Goal: Task Accomplishment & Management: Use online tool/utility

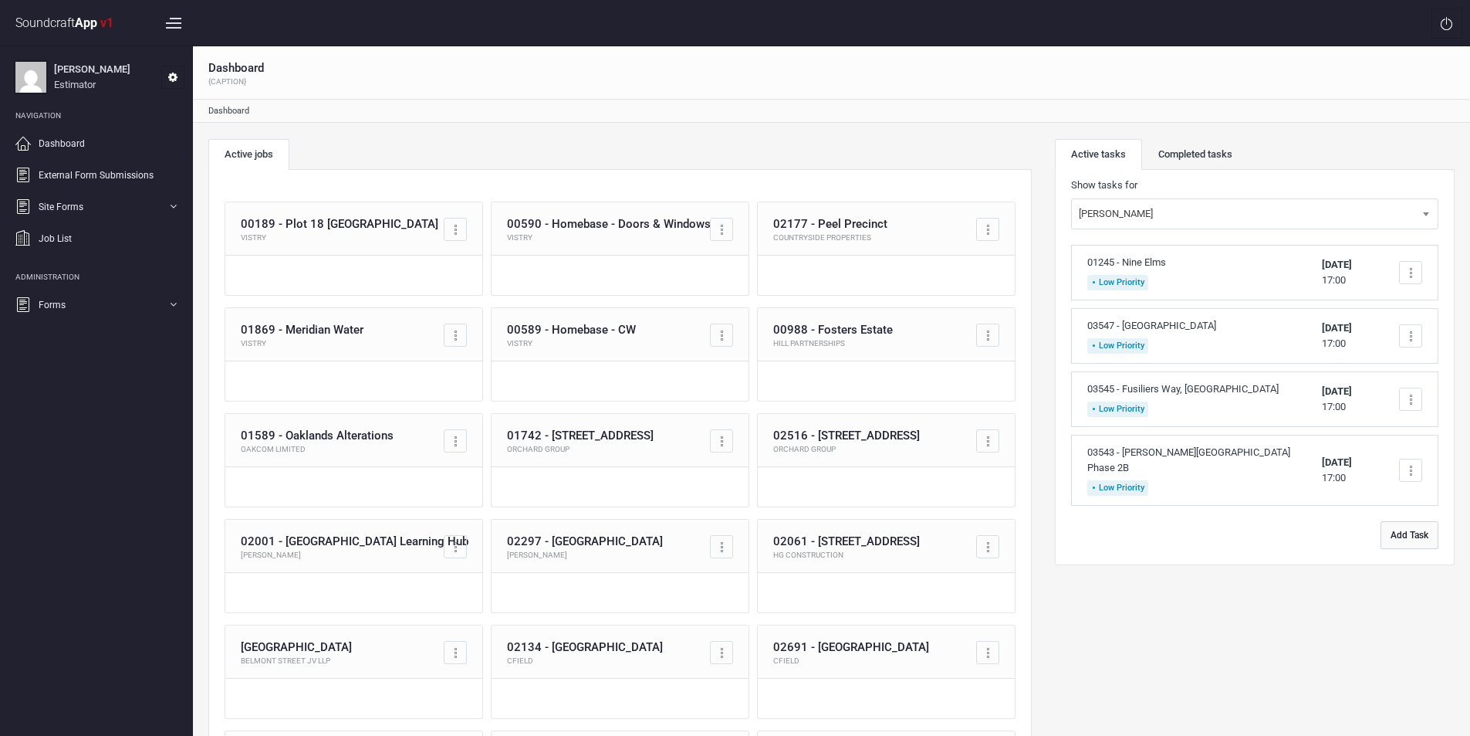
click at [1399, 526] on button "Add Task" at bounding box center [1410, 535] width 58 height 28
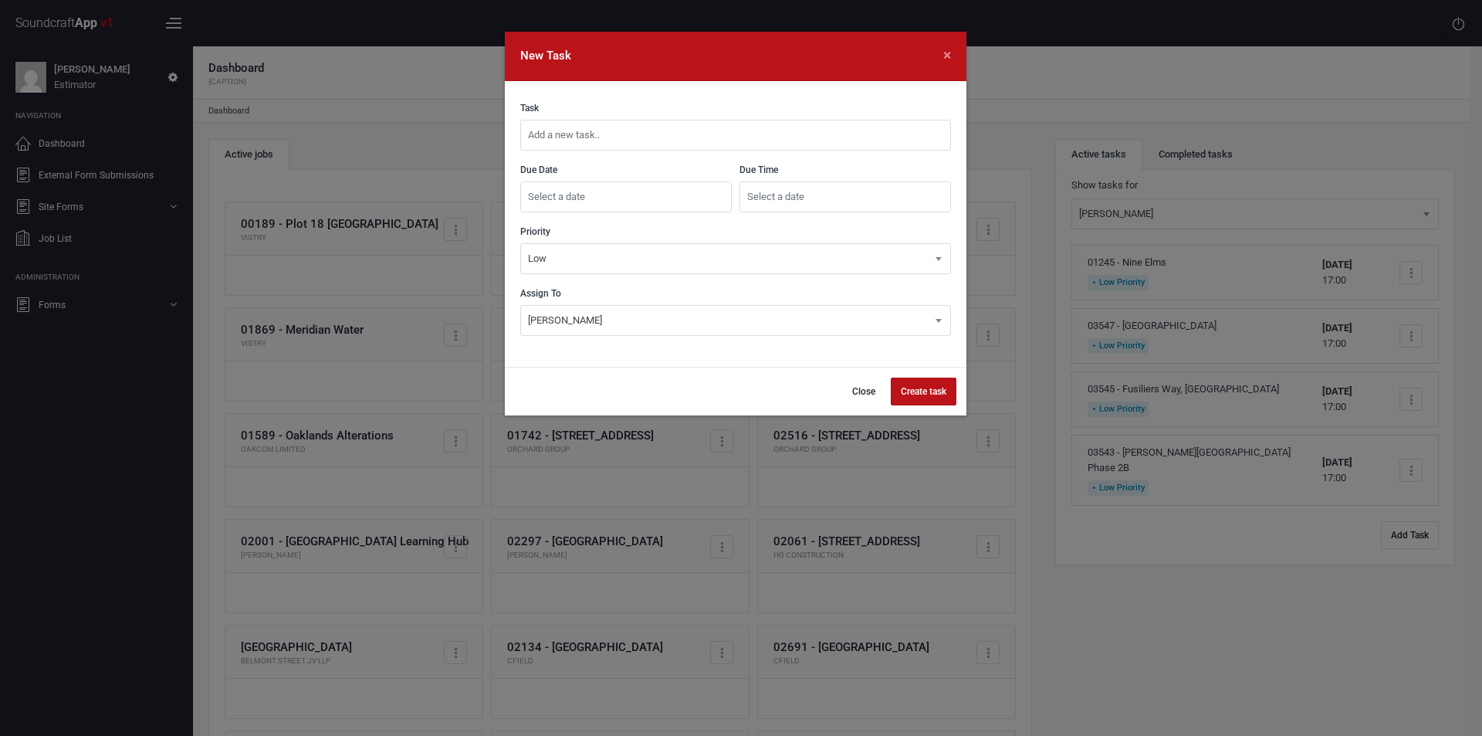
click at [747, 130] on input "text" at bounding box center [735, 135] width 431 height 31
type input "03548 - RAR OSD East"
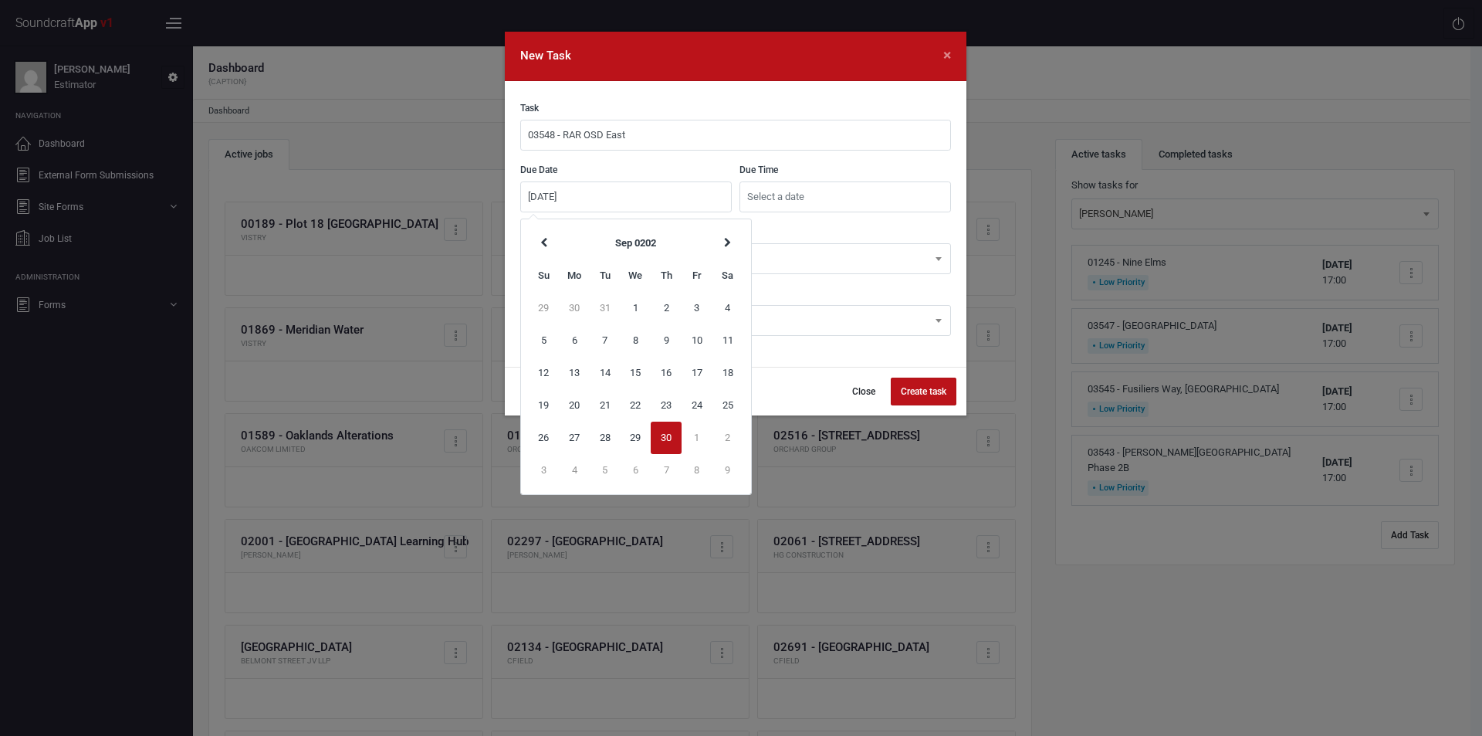
type input "[DATE]"
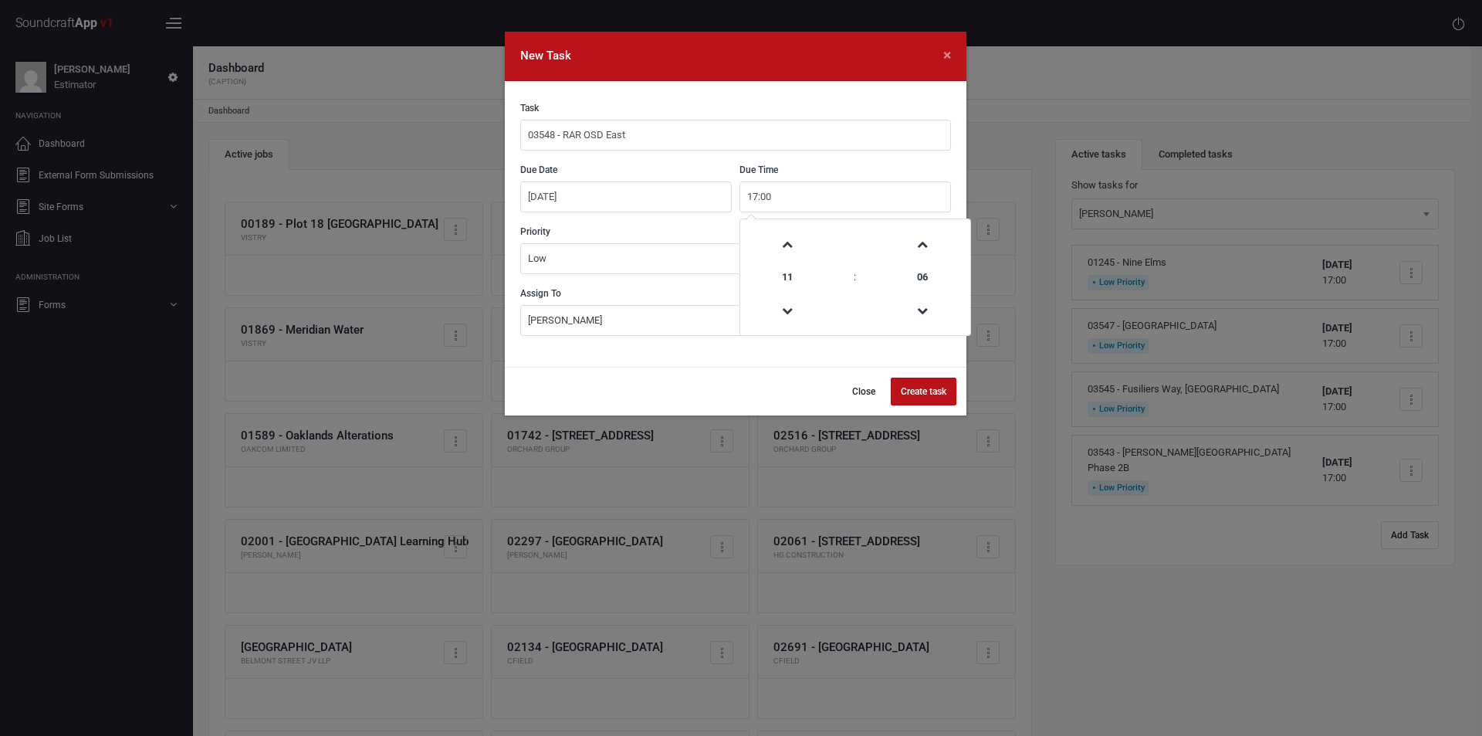
type input "17:00"
click at [922, 391] on button "Create task" at bounding box center [924, 391] width 66 height 28
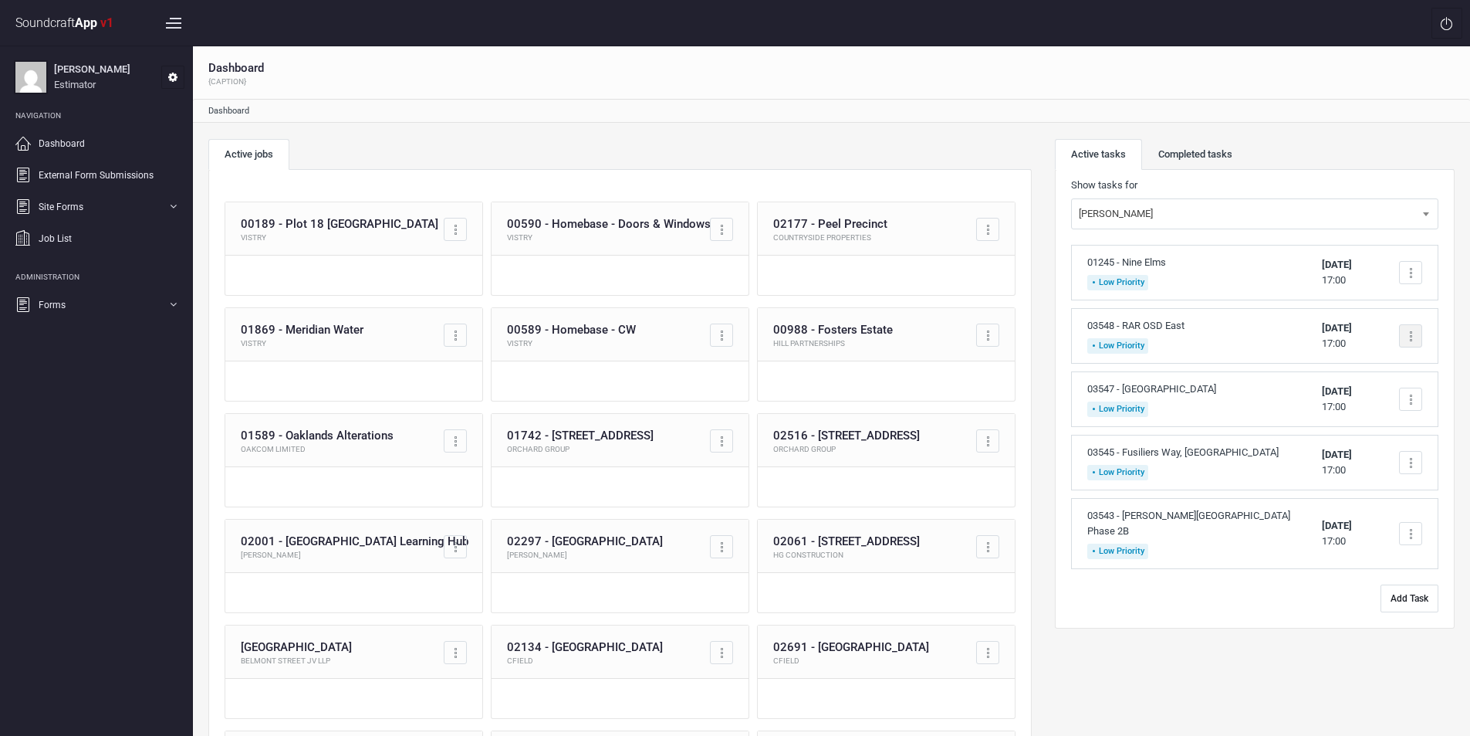
click at [1406, 336] on div at bounding box center [1410, 335] width 23 height 23
click at [1353, 368] on link "Complete task" at bounding box center [1345, 372] width 153 height 31
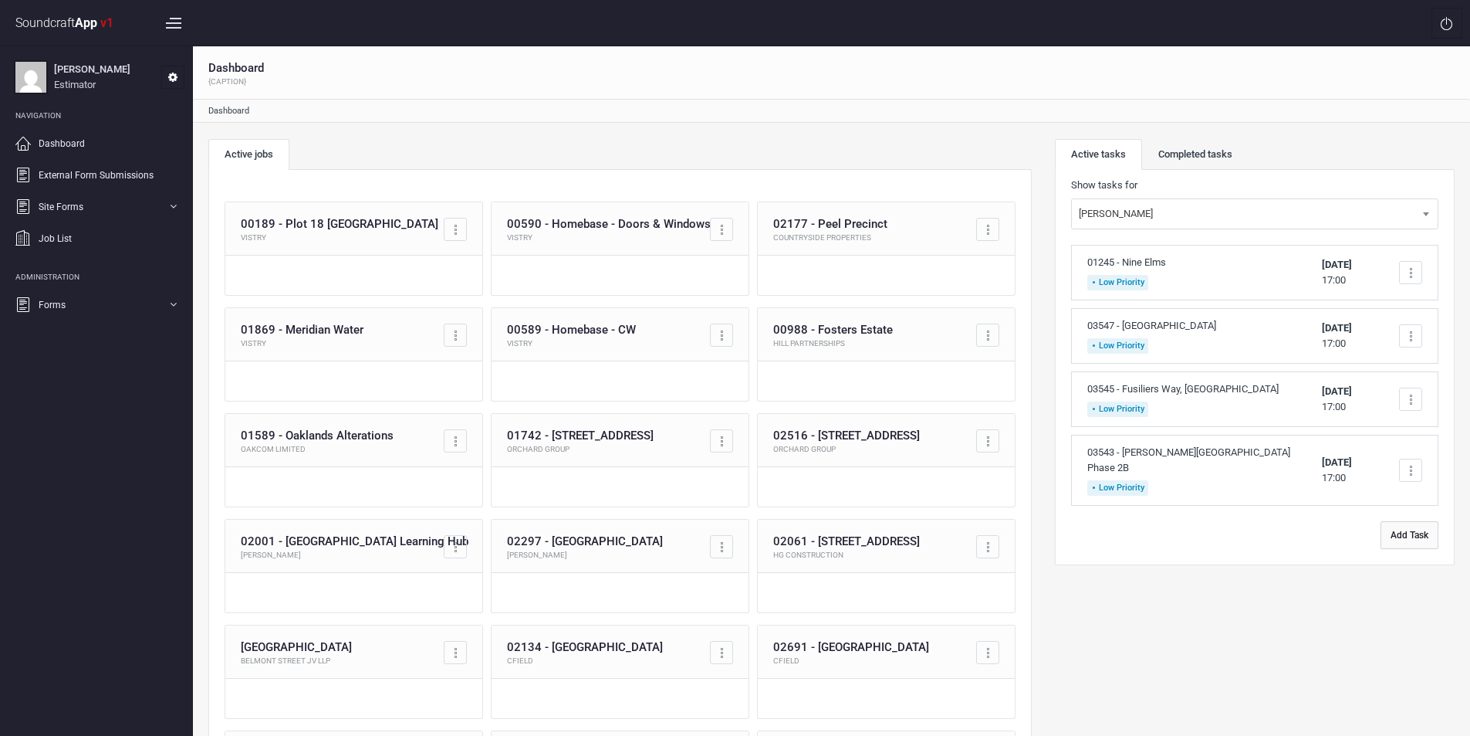
click at [1421, 523] on button "Add Task" at bounding box center [1410, 535] width 58 height 28
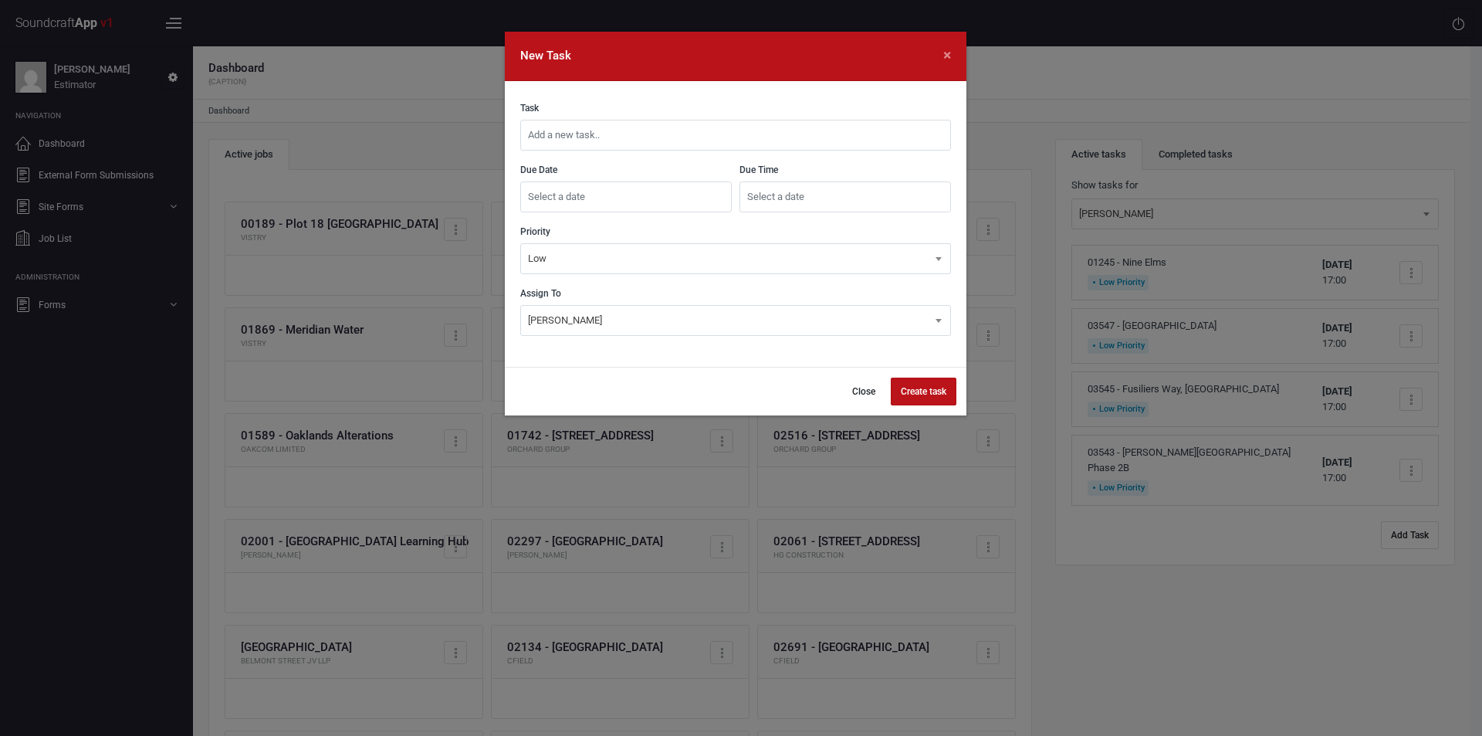
click at [772, 142] on input "text" at bounding box center [735, 135] width 431 height 31
type input "03549 - Castle Cinema (Supply Only)"
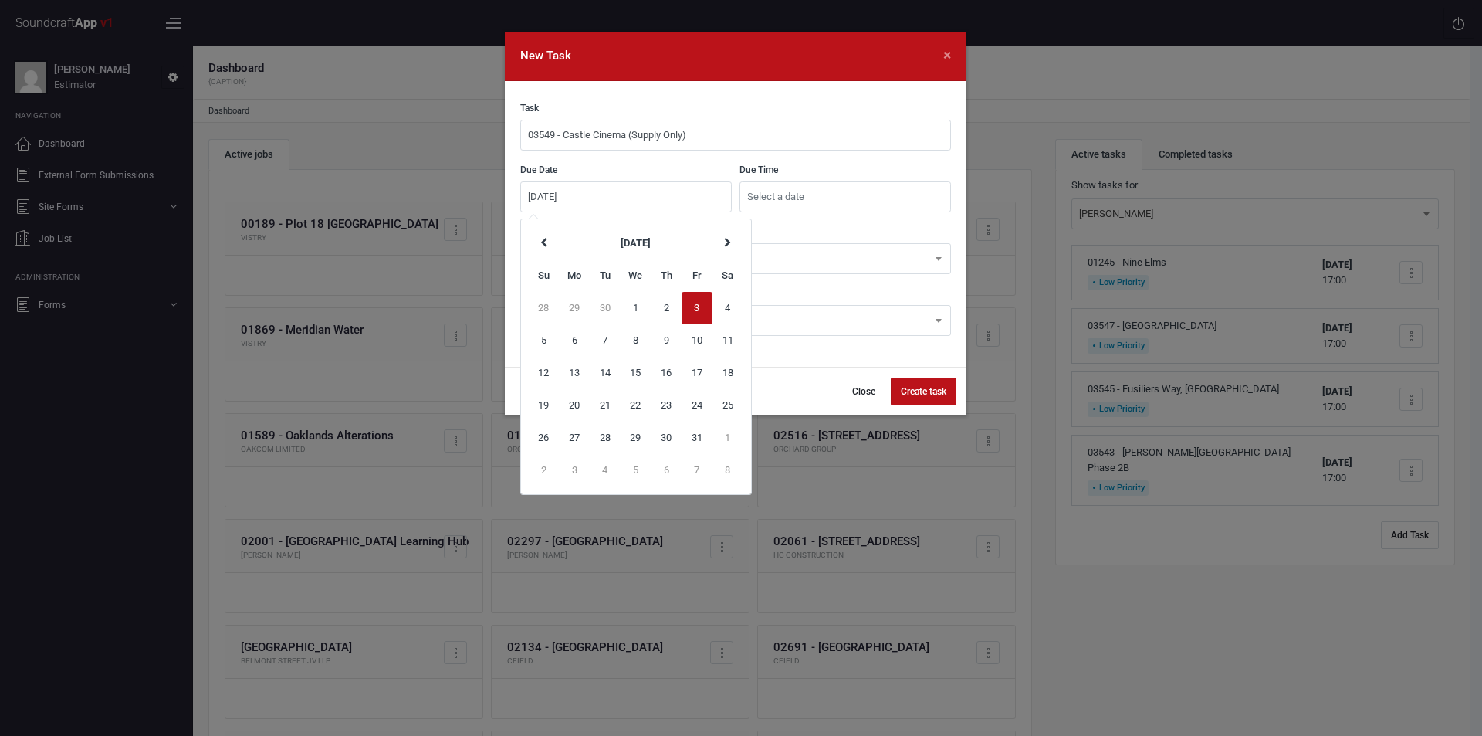
type input "[DATE]"
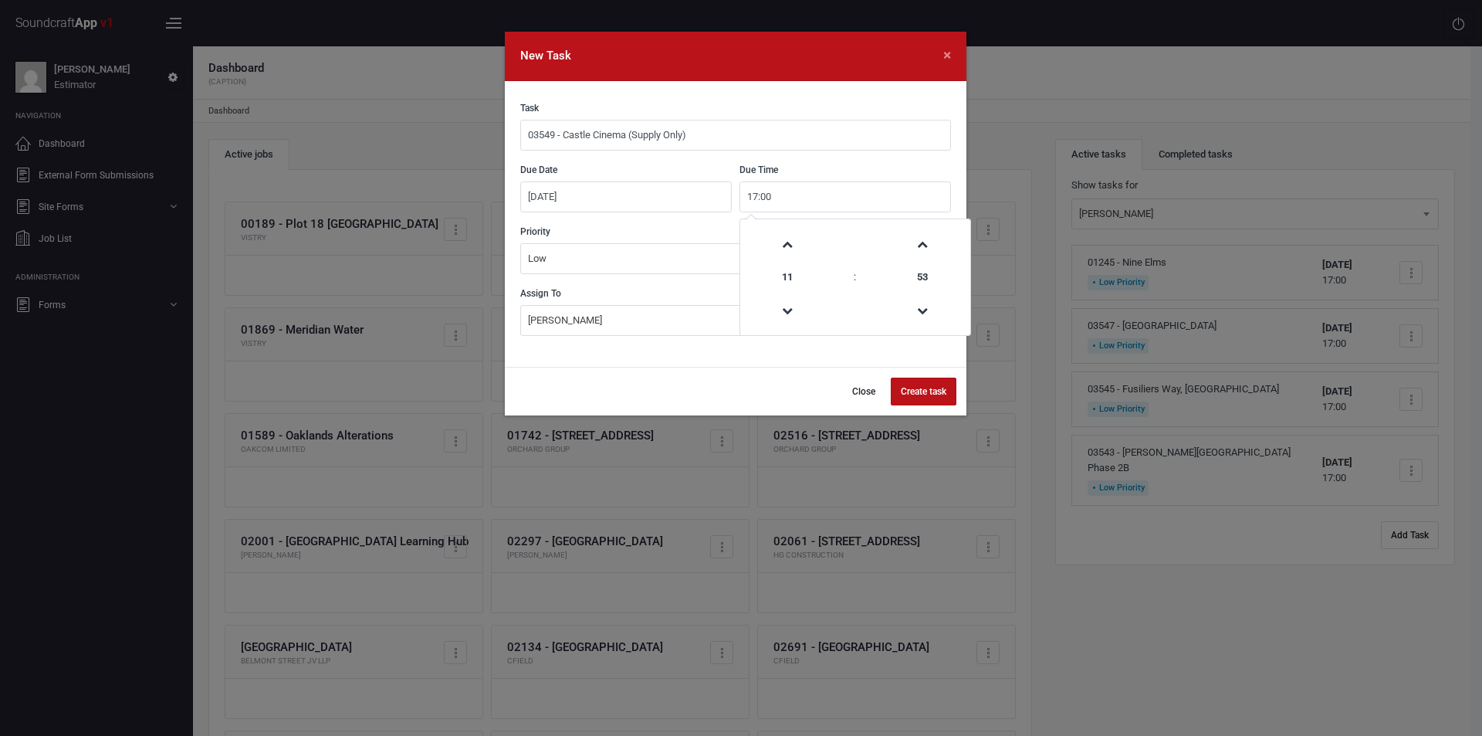
type input "17:00"
click at [929, 384] on button "Create task" at bounding box center [924, 391] width 66 height 28
